Goal: Task Accomplishment & Management: Manage account settings

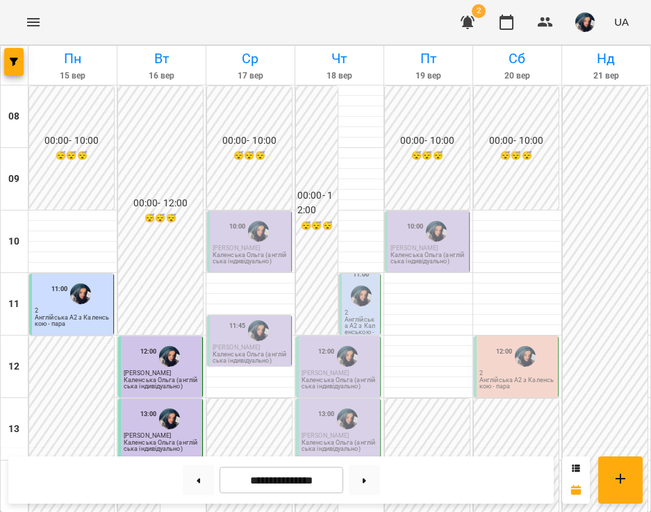
scroll to position [97, 0]
click at [467, 13] on button "button" at bounding box center [467, 22] width 33 height 33
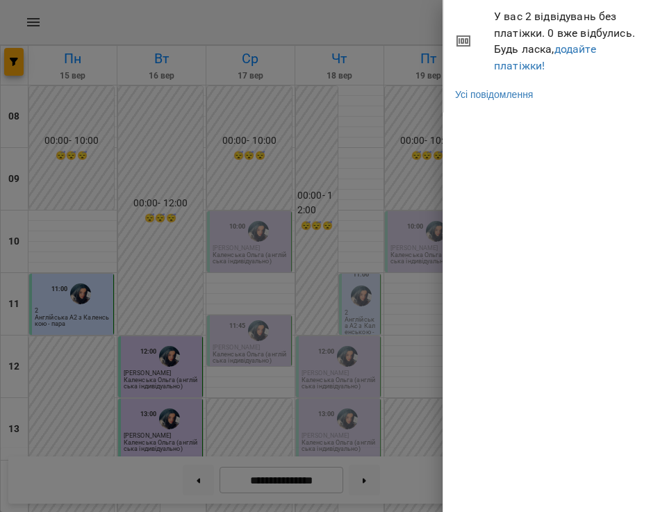
click at [366, 28] on div at bounding box center [325, 256] width 651 height 512
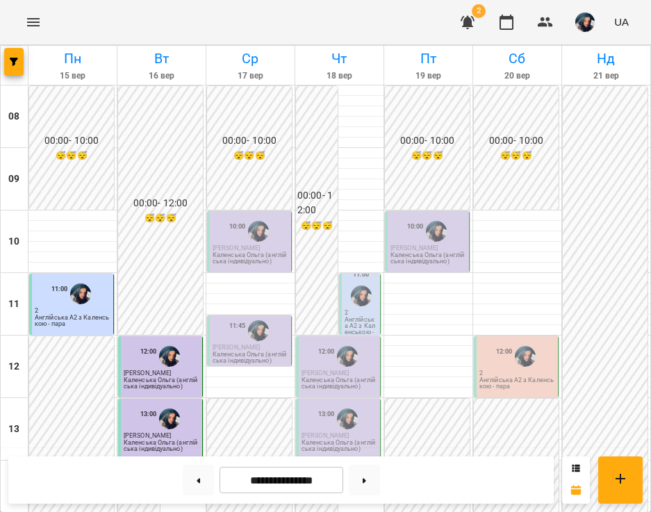
scroll to position [106, 0]
click at [632, 29] on button "UA" at bounding box center [621, 22] width 26 height 26
click at [594, 27] on div at bounding box center [325, 256] width 651 height 512
click at [588, 26] on img "button" at bounding box center [584, 21] width 19 height 19
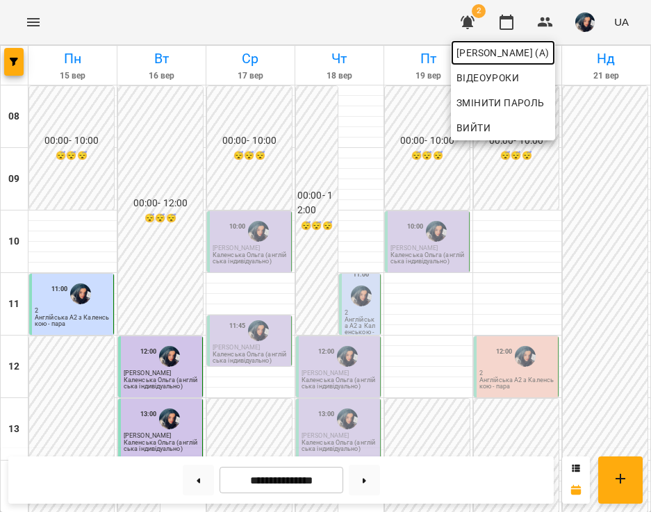
click at [549, 44] on span "Каленська Ольга Анатоліївна (а)" at bounding box center [502, 52] width 93 height 17
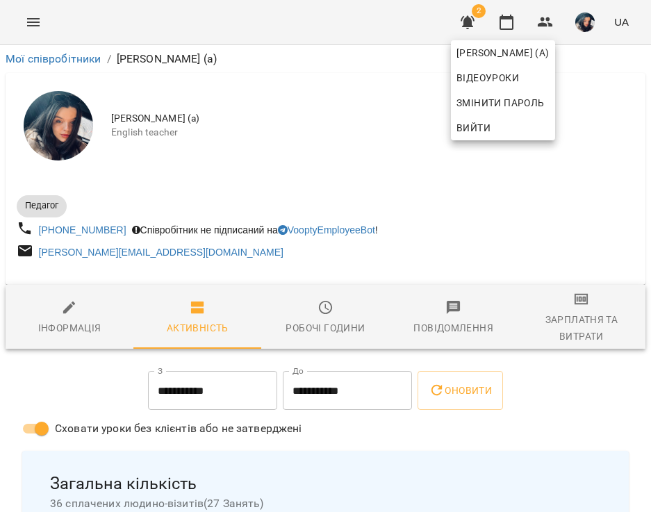
click at [508, 24] on div at bounding box center [325, 256] width 651 height 512
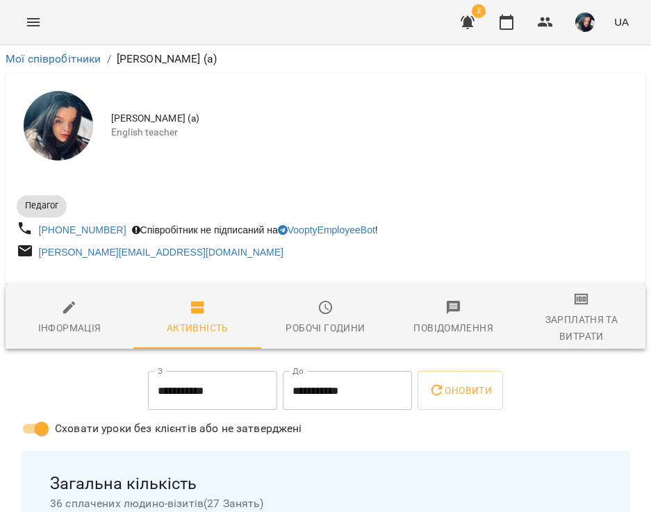
click at [508, 24] on icon "button" at bounding box center [506, 22] width 17 height 17
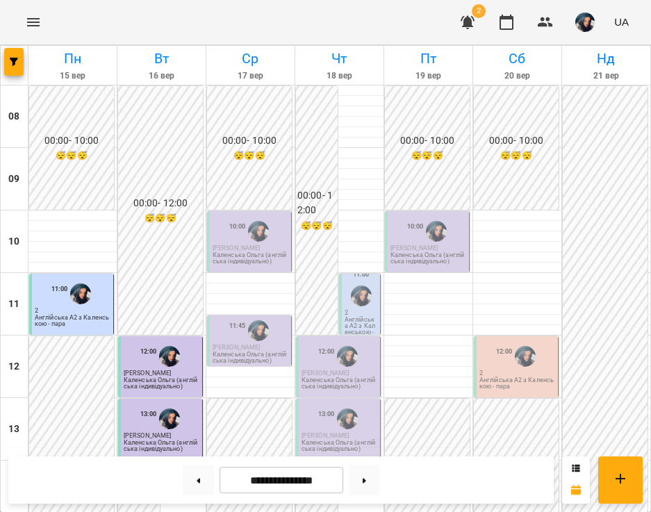
scroll to position [573, 0]
click at [471, 22] on icon "button" at bounding box center [467, 22] width 14 height 13
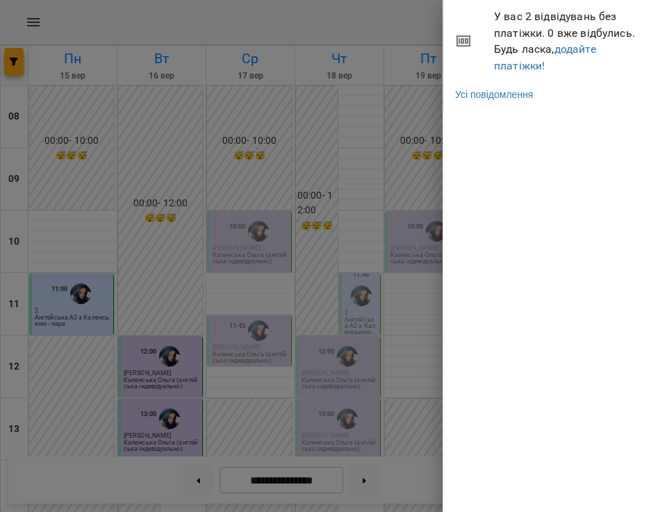
click at [435, 48] on div at bounding box center [325, 256] width 651 height 512
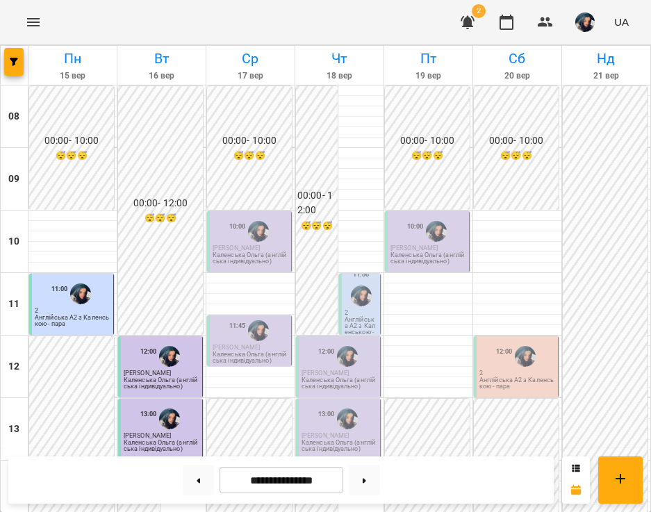
scroll to position [115, 0]
click at [228, 244] on span "[PERSON_NAME]" at bounding box center [235, 247] width 47 height 7
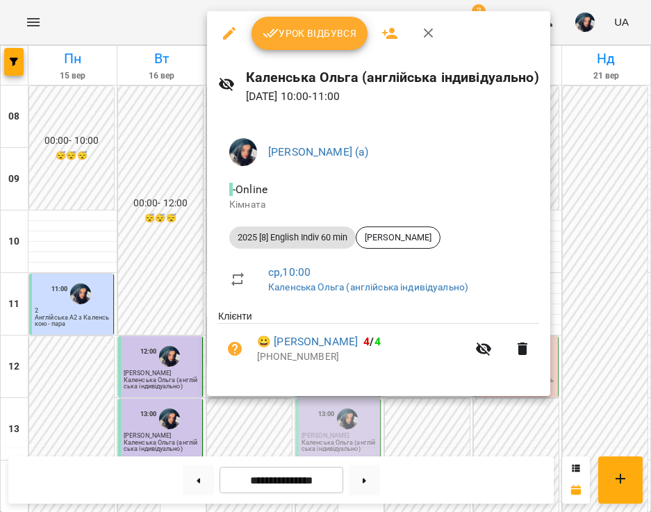
click at [325, 25] on span "Урок відбувся" at bounding box center [309, 33] width 94 height 17
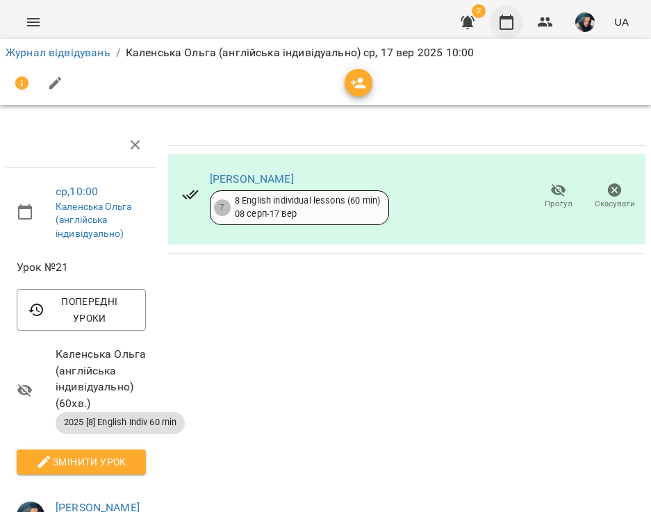
click at [503, 29] on icon "button" at bounding box center [506, 22] width 14 height 15
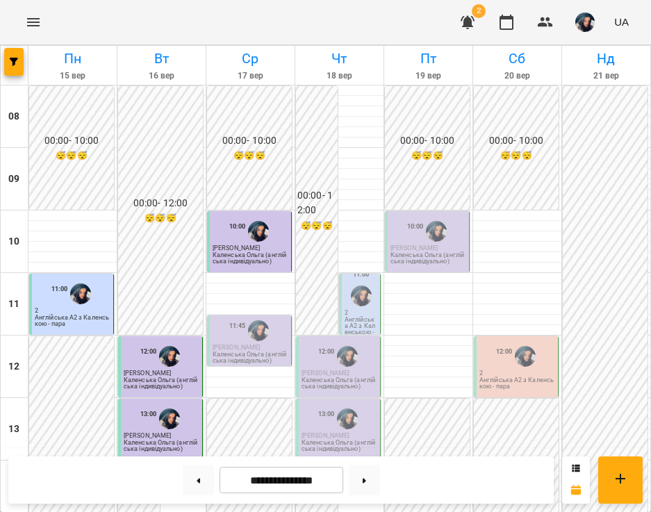
scroll to position [573, 0]
